Goal: Task Accomplishment & Management: Manage account settings

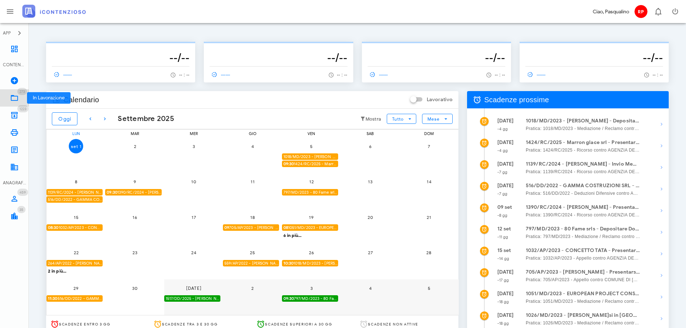
click at [13, 92] on link "273 In Lavorazione 273" at bounding box center [14, 97] width 29 height 17
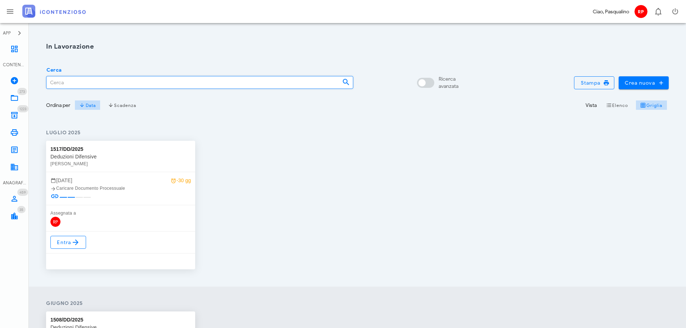
click at [148, 83] on input "Cerca" at bounding box center [191, 82] width 290 height 12
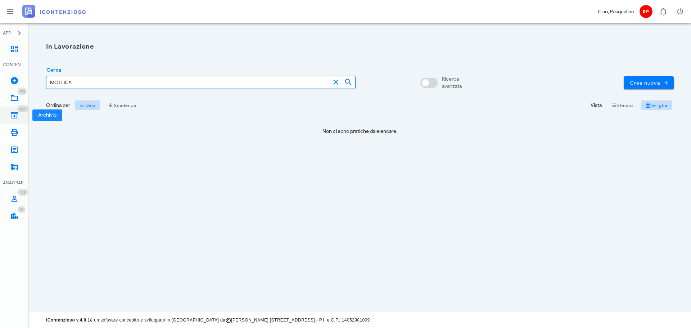
type input "MOLLICA"
click at [13, 113] on icon at bounding box center [14, 115] width 9 height 9
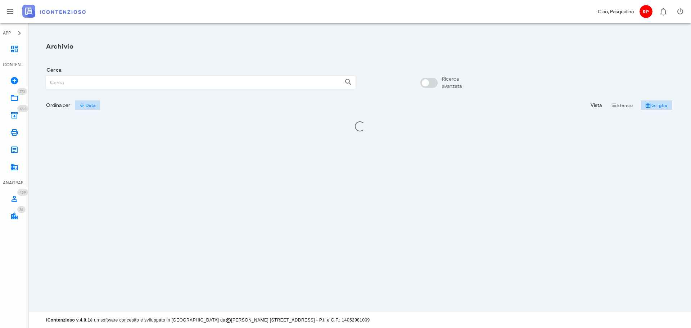
click at [113, 82] on input "Cerca" at bounding box center [192, 82] width 292 height 12
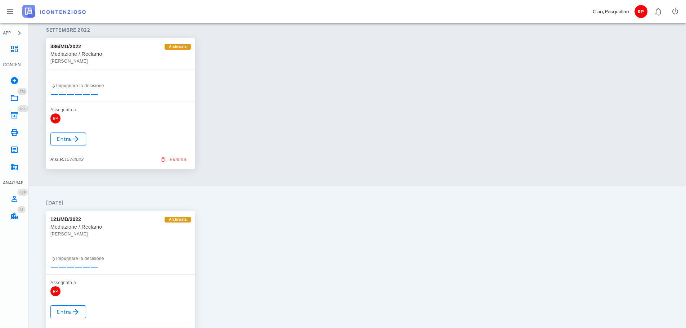
scroll to position [336, 0]
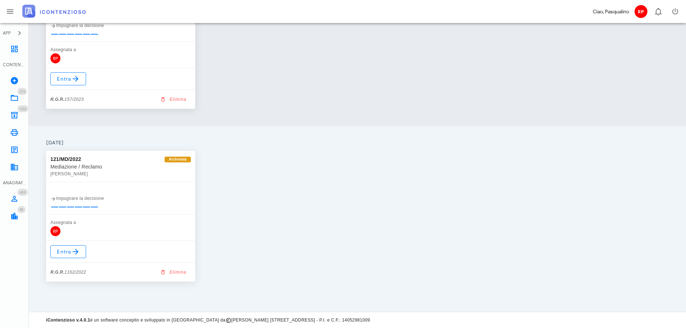
type input "MOLLICA"
click at [63, 259] on div "Entra R.G.R. 1162/2022 Elimina" at bounding box center [120, 261] width 149 height 41
click at [66, 252] on span "Entra" at bounding box center [68, 251] width 23 height 9
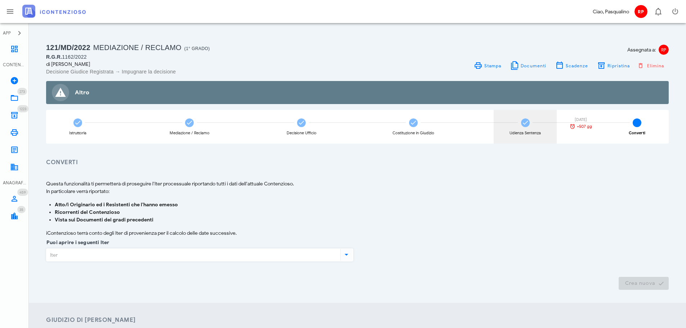
click at [532, 131] on div "Udienza Sentenza" at bounding box center [524, 133] width 31 height 4
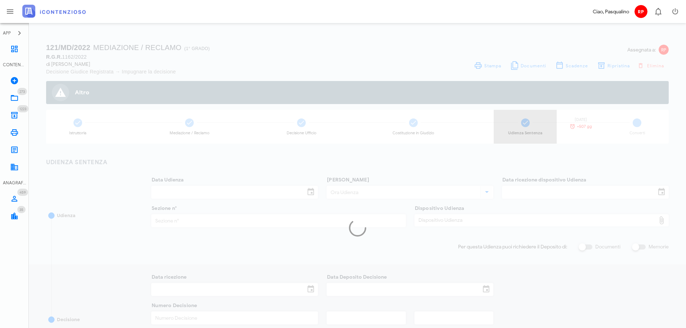
type input "03/10/2023"
type input "09:30"
type input "01/09/2023"
type input "3"
type input "12/10/2023"
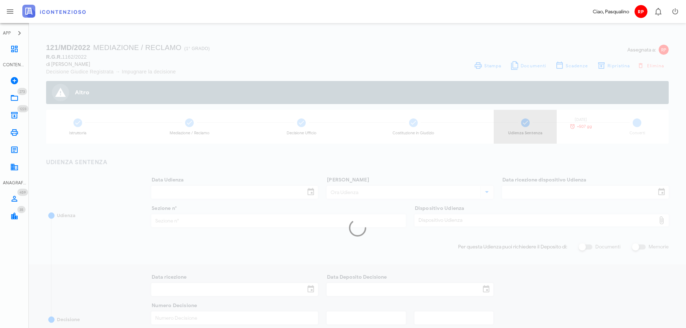
type input "12/10/2023"
type input "1160"
type input "03"
type input "2023"
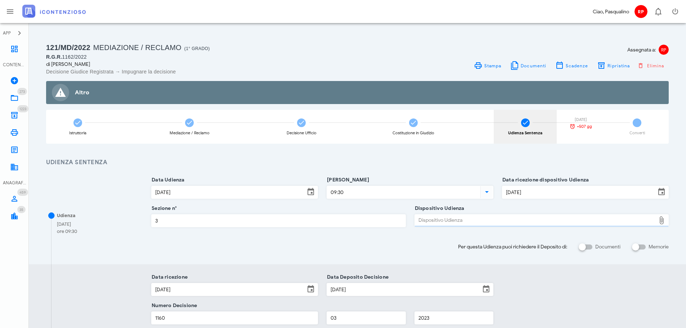
type input "Sentenza"
type input "Favorevole"
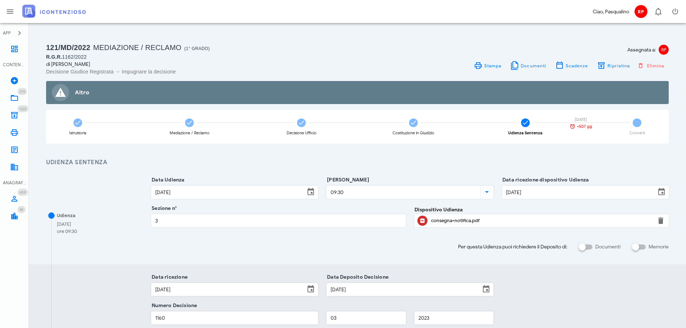
click at [114, 131] on div "Istruttoria Mediazione / Reclamo Decisione Ufficio Costituzione in Giudizio Udi…" at bounding box center [357, 127] width 622 height 34
click at [90, 141] on div "Istruttoria" at bounding box center [77, 127] width 63 height 34
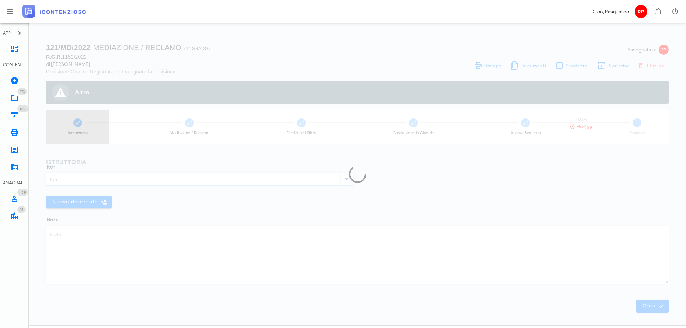
type input "Mediazione / Reclamo"
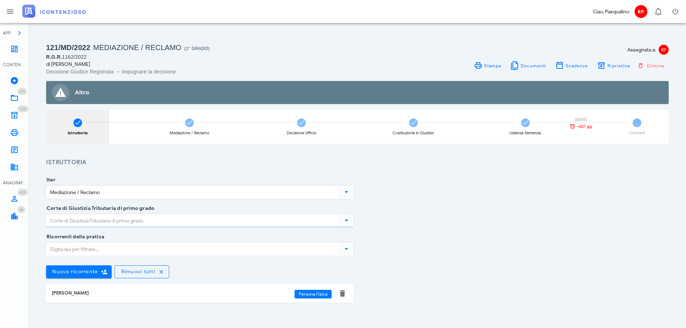
type input "Siracusa"
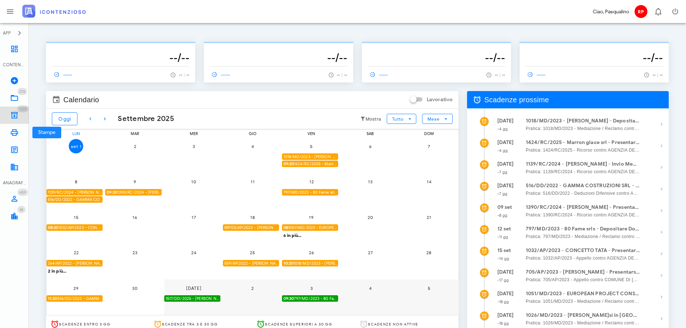
click at [16, 118] on icon at bounding box center [14, 115] width 9 height 9
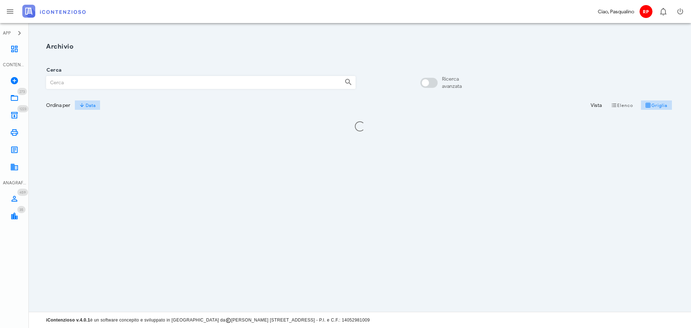
click at [142, 86] on input "Cerca" at bounding box center [192, 82] width 292 height 12
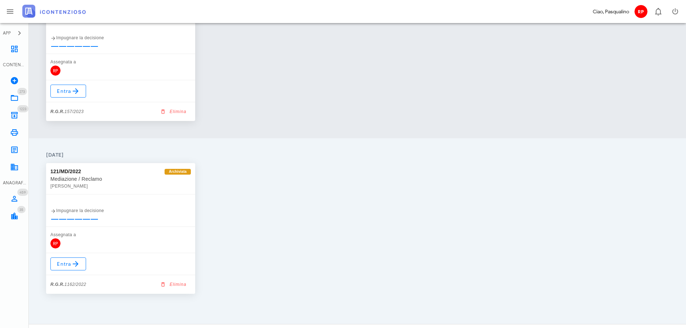
scroll to position [336, 0]
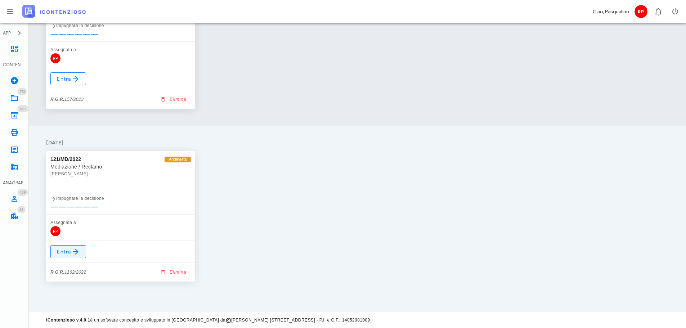
type input "MOLLICA"
click at [71, 248] on icon at bounding box center [75, 251] width 9 height 9
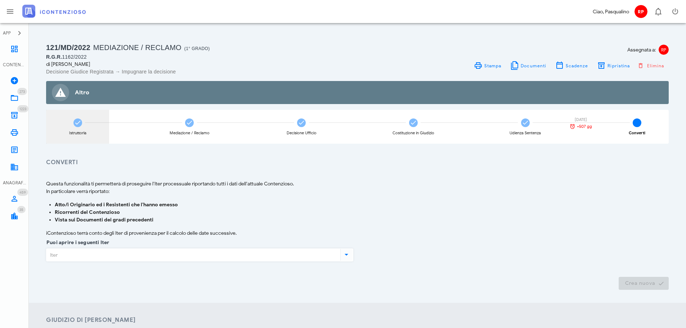
click at [85, 129] on div "Istruttoria" at bounding box center [77, 127] width 63 height 34
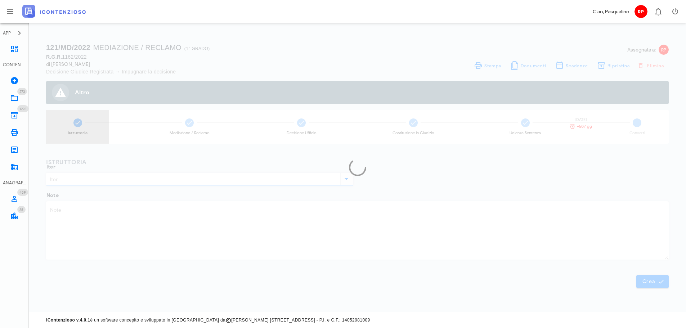
type input "Mediazione / Reclamo"
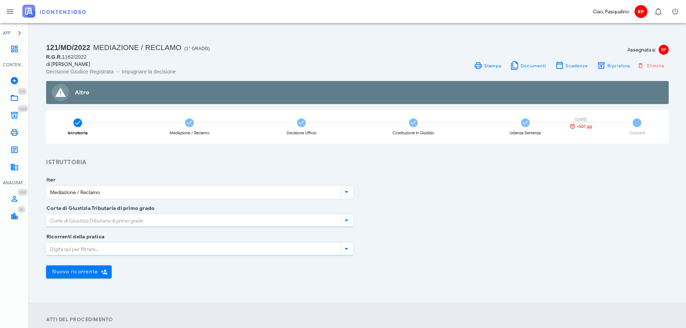
type input "[GEOGRAPHIC_DATA]"
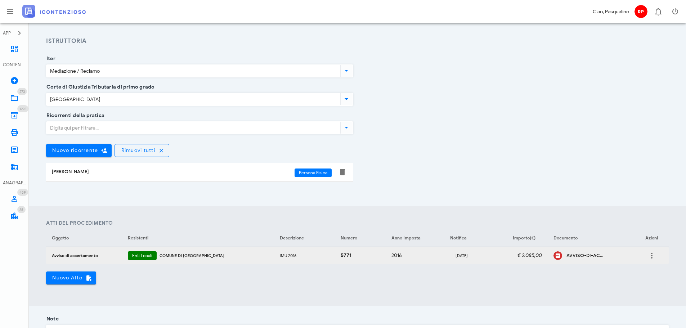
scroll to position [108, 0]
